Goal: Task Accomplishment & Management: Manage account settings

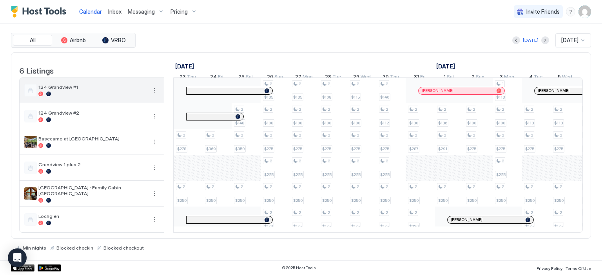
scroll to position [0, 224]
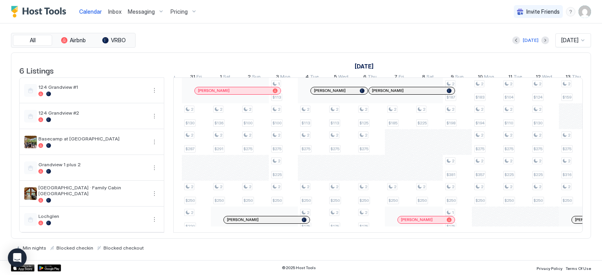
click at [134, 11] on span "Messaging" at bounding box center [141, 11] width 27 height 7
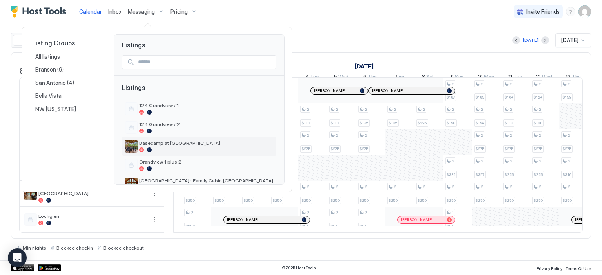
scroll to position [35, 0]
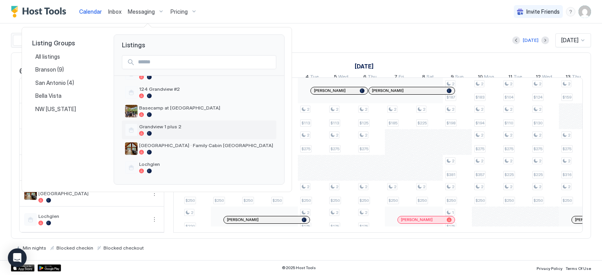
click at [170, 122] on div "Grandview 1 plus 2" at bounding box center [199, 130] width 154 height 19
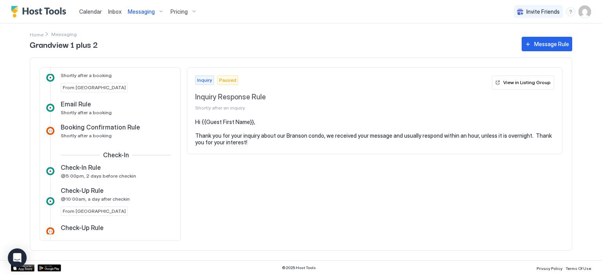
scroll to position [196, 0]
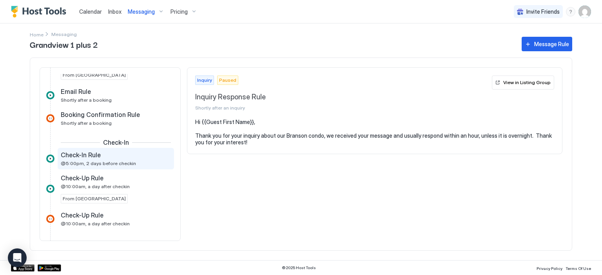
click at [114, 157] on div "Check-In Rule" at bounding box center [110, 155] width 99 height 8
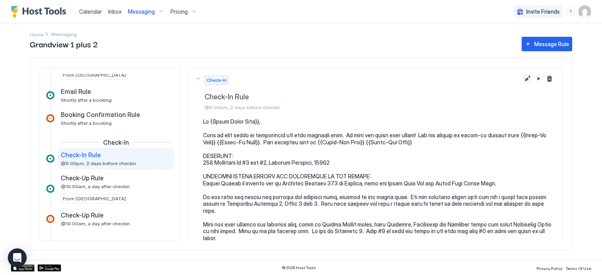
click at [523, 78] on button "Edit message rule" at bounding box center [527, 78] width 9 height 9
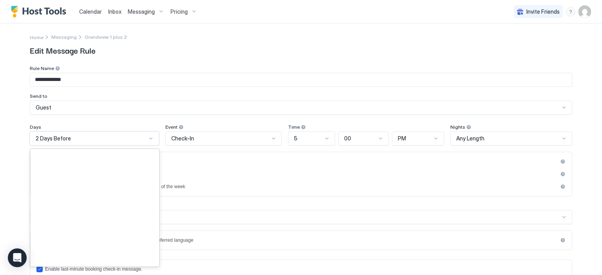
click at [148, 137] on div at bounding box center [151, 139] width 6 height 6
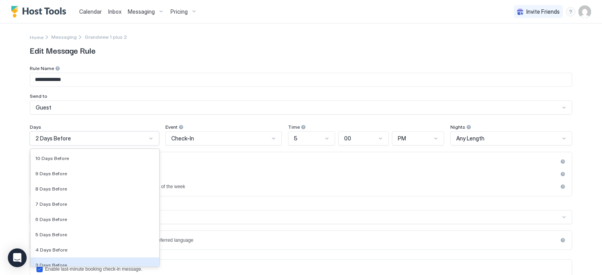
scroll to position [1105, 0]
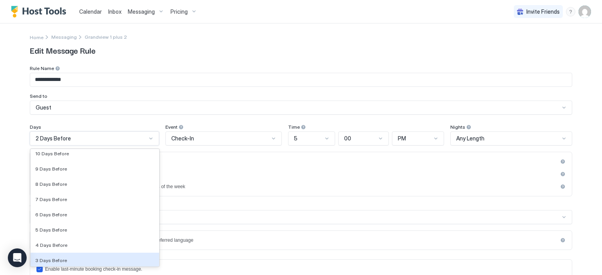
click at [51, 259] on span "3 Days Before" at bounding box center [51, 261] width 32 height 6
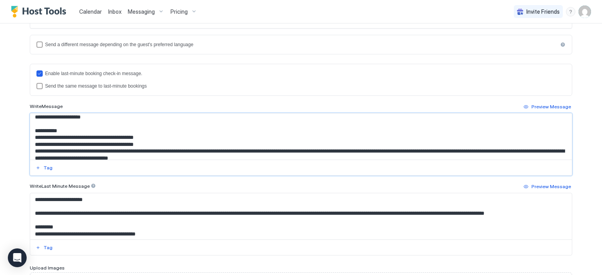
scroll to position [423, 0]
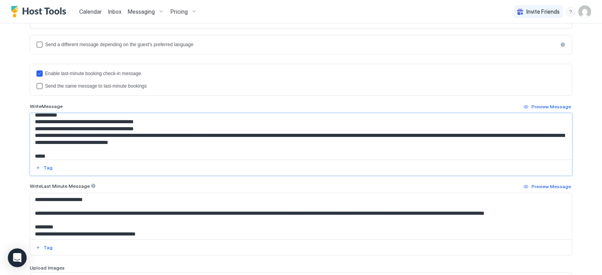
drag, startPoint x: 130, startPoint y: 141, endPoint x: 138, endPoint y: 142, distance: 7.9
click at [138, 142] on textarea "Input Field" at bounding box center [301, 137] width 542 height 46
drag, startPoint x: 129, startPoint y: 140, endPoint x: 138, endPoint y: 141, distance: 9.0
click at [138, 141] on textarea "Input Field" at bounding box center [301, 137] width 542 height 46
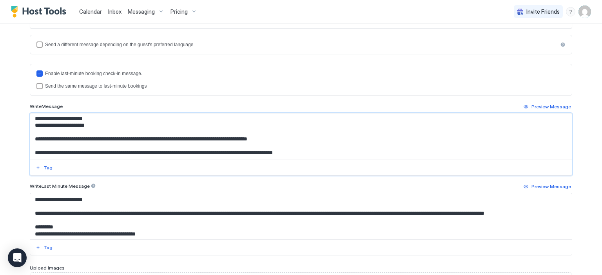
scroll to position [235, 0]
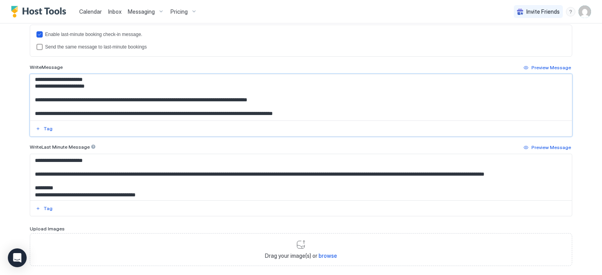
type textarea "**********"
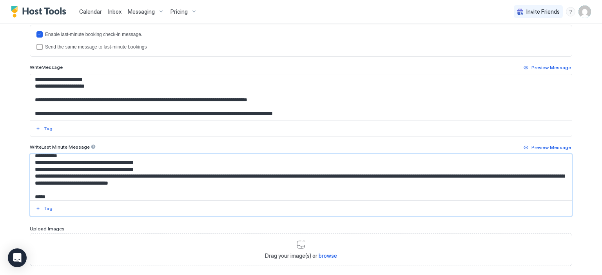
scroll to position [439, 0]
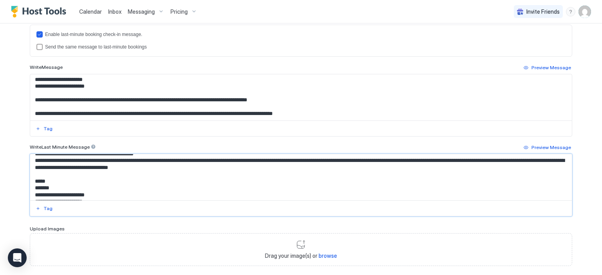
drag, startPoint x: 132, startPoint y: 165, endPoint x: 138, endPoint y: 166, distance: 6.7
click at [138, 166] on textarea "Input Field" at bounding box center [301, 177] width 542 height 46
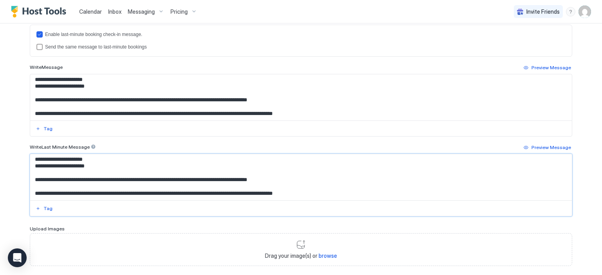
scroll to position [274, 0]
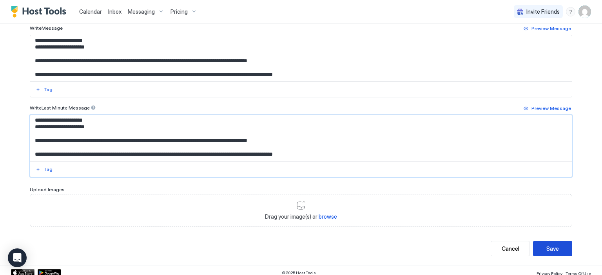
type textarea "**********"
click at [553, 250] on div "Save" at bounding box center [552, 249] width 13 height 8
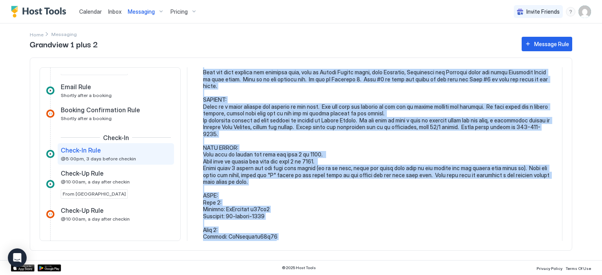
scroll to position [538, 0]
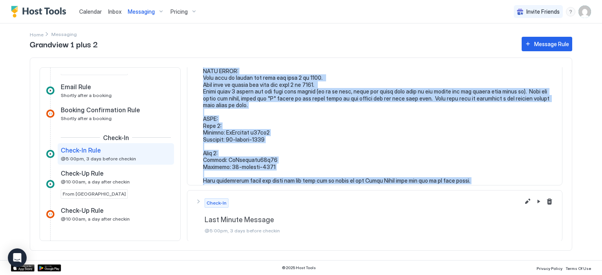
drag, startPoint x: 203, startPoint y: 125, endPoint x: 521, endPoint y: 180, distance: 323.4
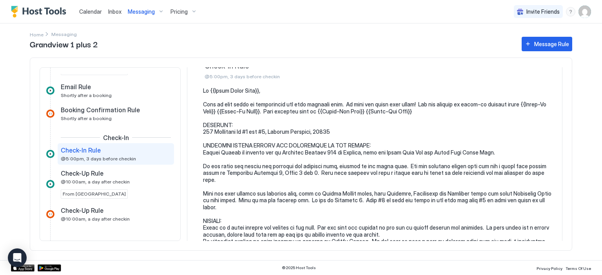
scroll to position [0, 0]
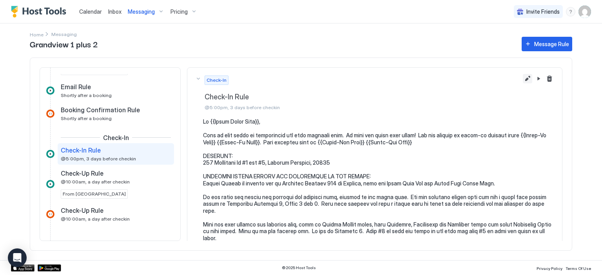
click at [524, 81] on button "Edit message rule" at bounding box center [527, 78] width 9 height 9
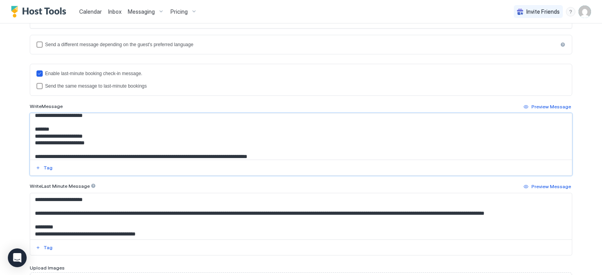
scroll to position [515, 0]
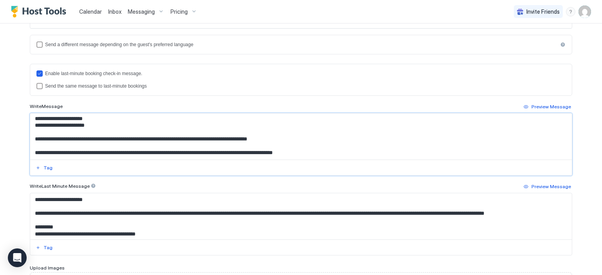
drag, startPoint x: 32, startPoint y: 127, endPoint x: 362, endPoint y: 149, distance: 330.3
click at [362, 149] on textarea "Input Field" at bounding box center [301, 137] width 542 height 46
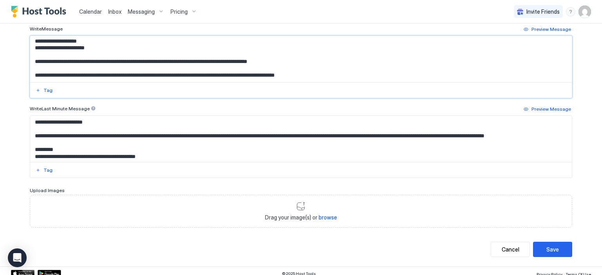
scroll to position [274, 0]
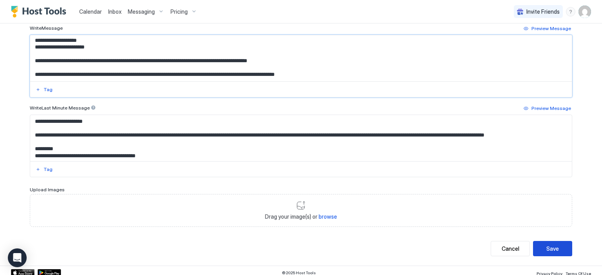
click at [564, 249] on button "Save" at bounding box center [552, 248] width 39 height 15
type textarea "**********"
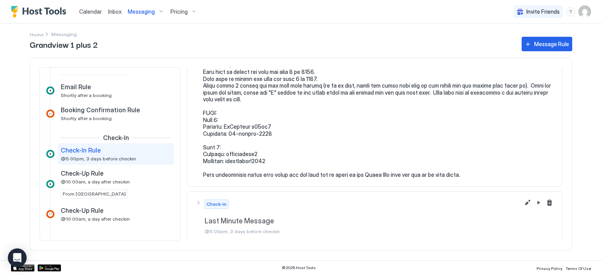
scroll to position [236, 0]
click at [523, 203] on button "Edit message rule" at bounding box center [527, 202] width 9 height 9
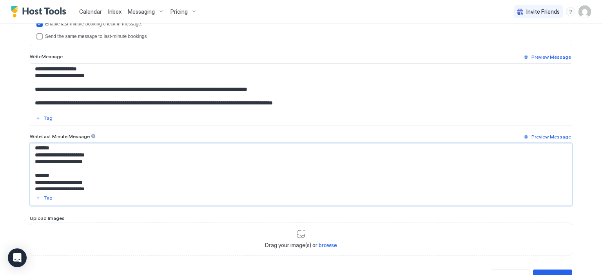
scroll to position [515, 0]
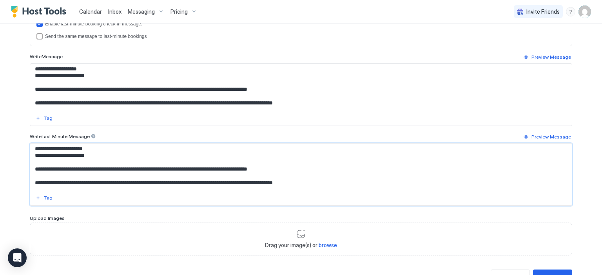
drag, startPoint x: 31, startPoint y: 179, endPoint x: 383, endPoint y: 190, distance: 352.1
click at [378, 194] on div at bounding box center [301, 174] width 542 height 63
click at [546, 274] on div "Save" at bounding box center [552, 278] width 13 height 8
type textarea "**********"
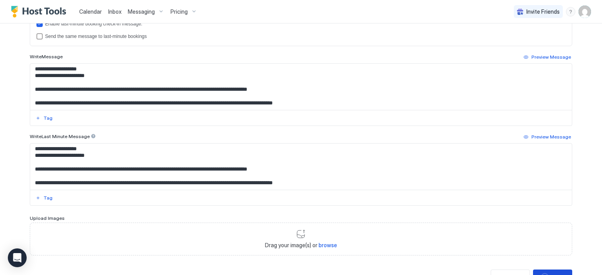
scroll to position [234, 0]
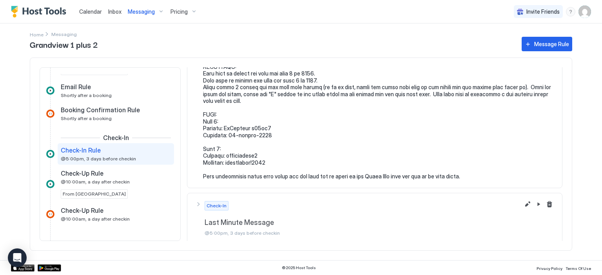
scroll to position [236, 0]
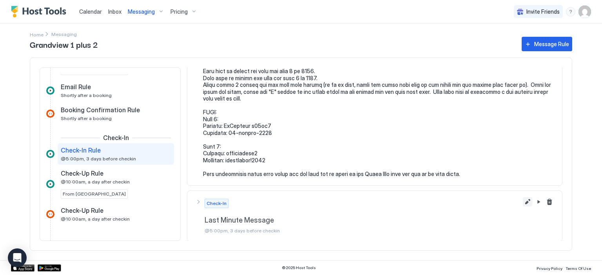
click at [523, 203] on button "Edit message rule" at bounding box center [527, 202] width 9 height 9
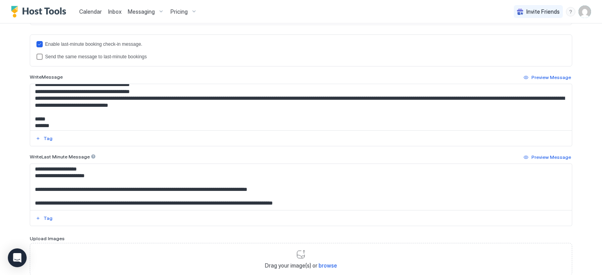
scroll to position [274, 0]
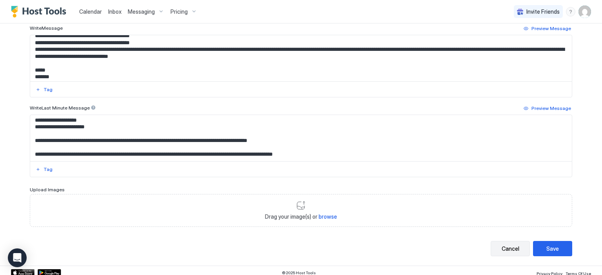
click at [504, 245] on div "Cancel" at bounding box center [511, 249] width 18 height 8
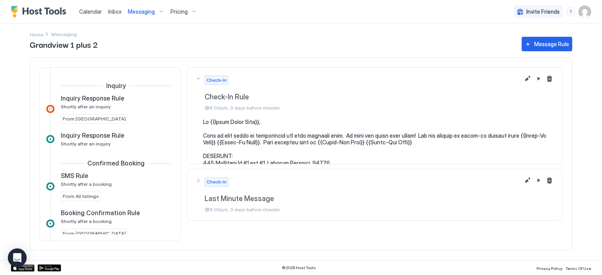
scroll to position [201, 0]
